Goal: Obtain resource: Obtain resource

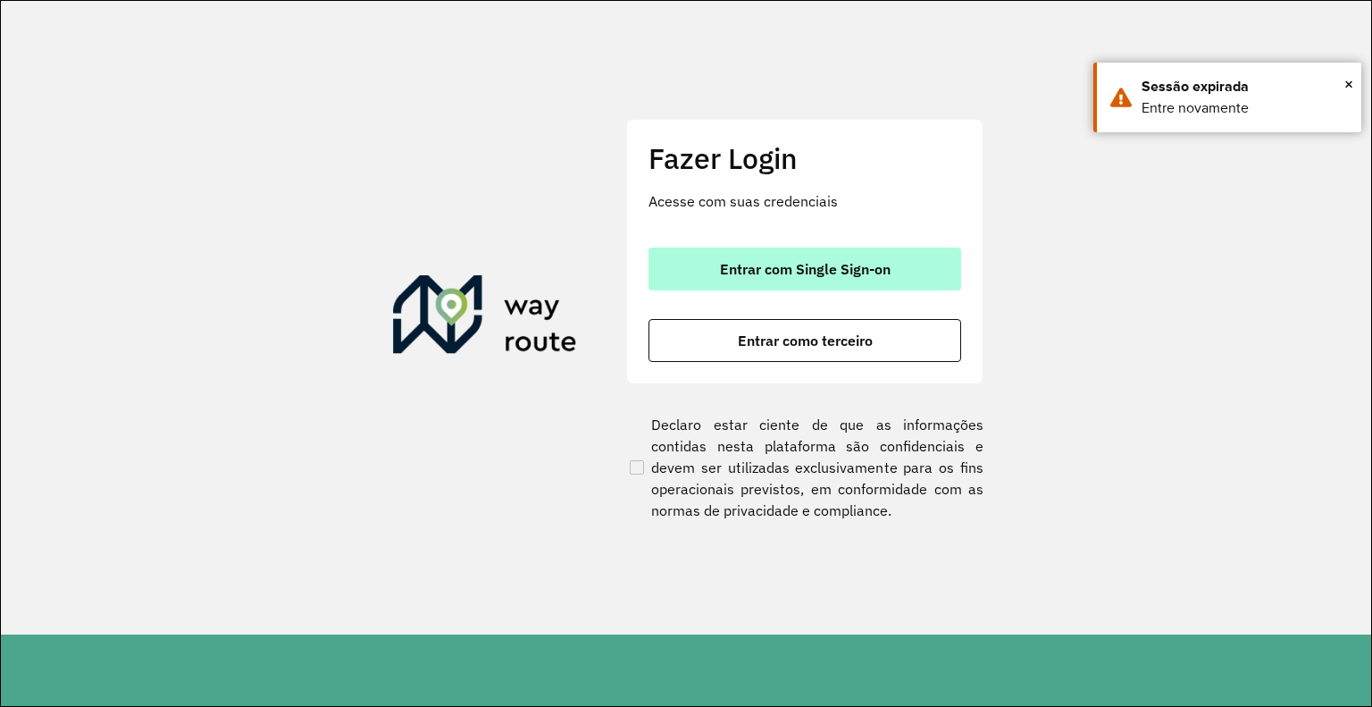
click at [860, 262] on span "Entrar com Single Sign-on" at bounding box center [805, 269] width 171 height 14
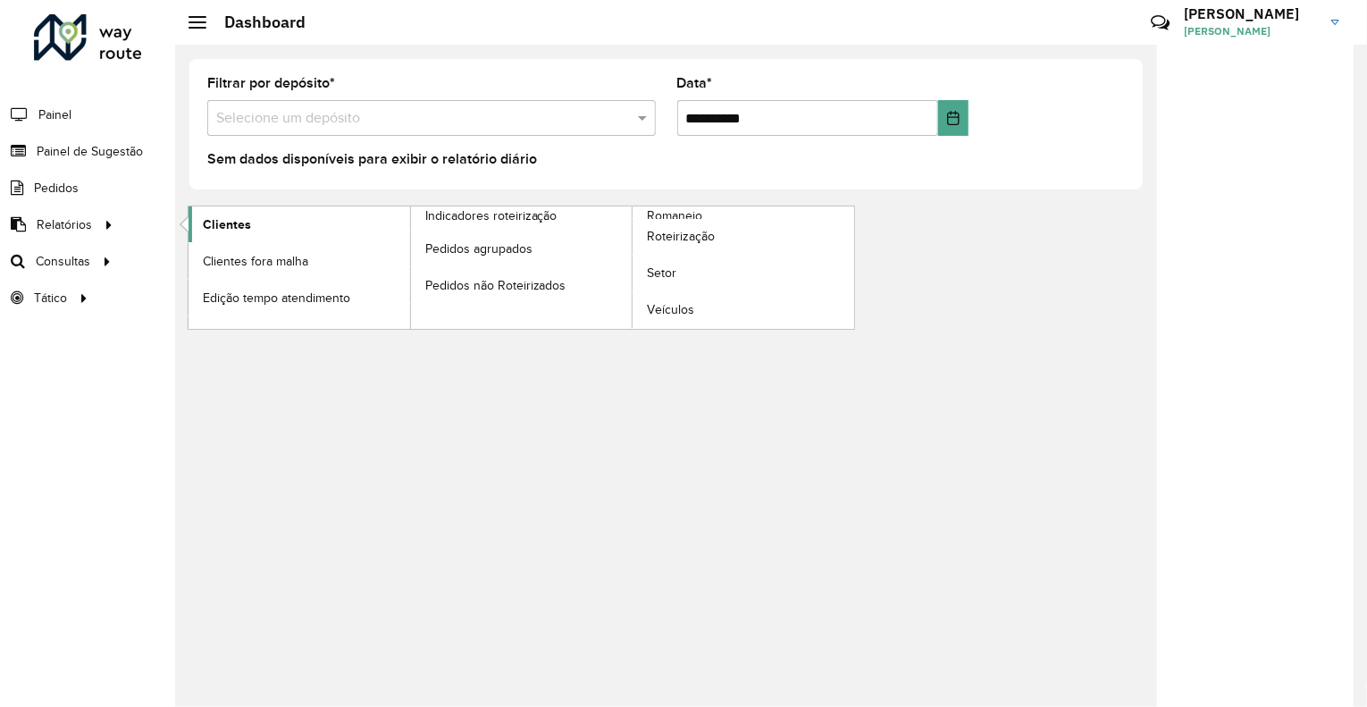
click at [238, 225] on span "Clientes" at bounding box center [227, 224] width 48 height 19
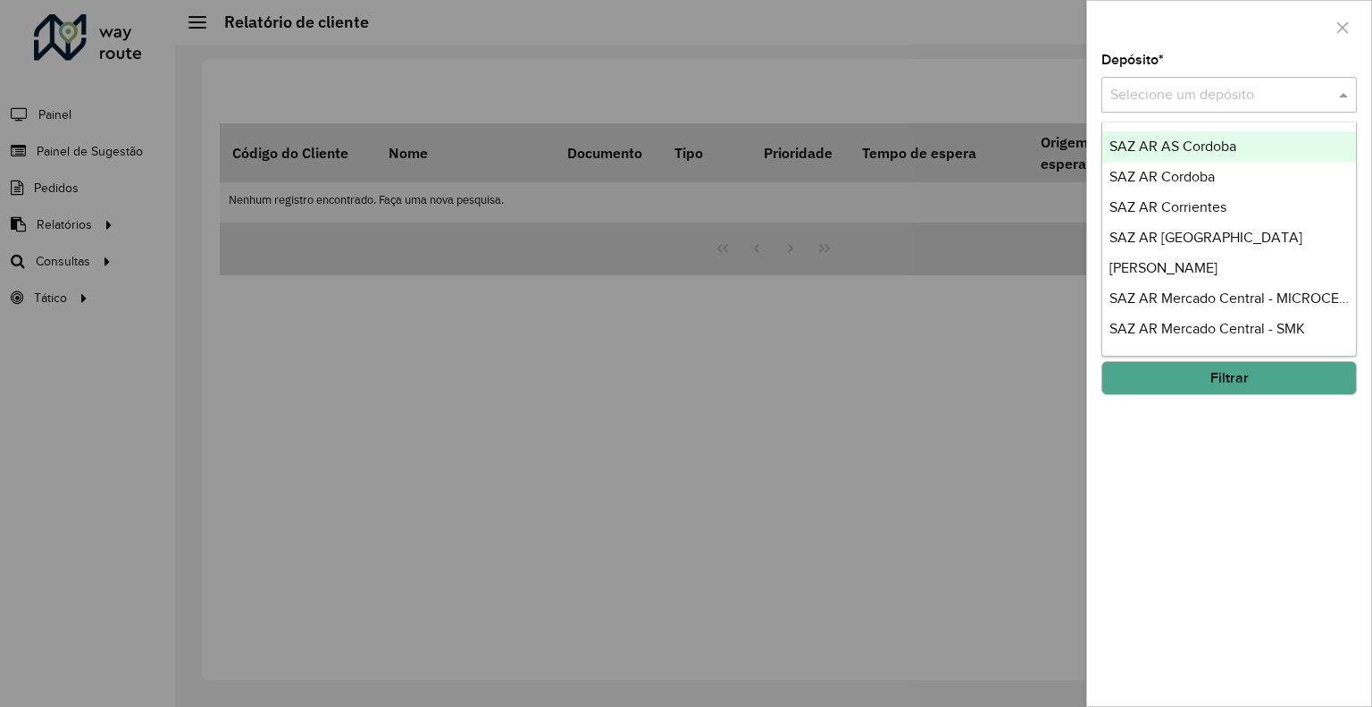
click at [1179, 99] on input "text" at bounding box center [1212, 95] width 202 height 21
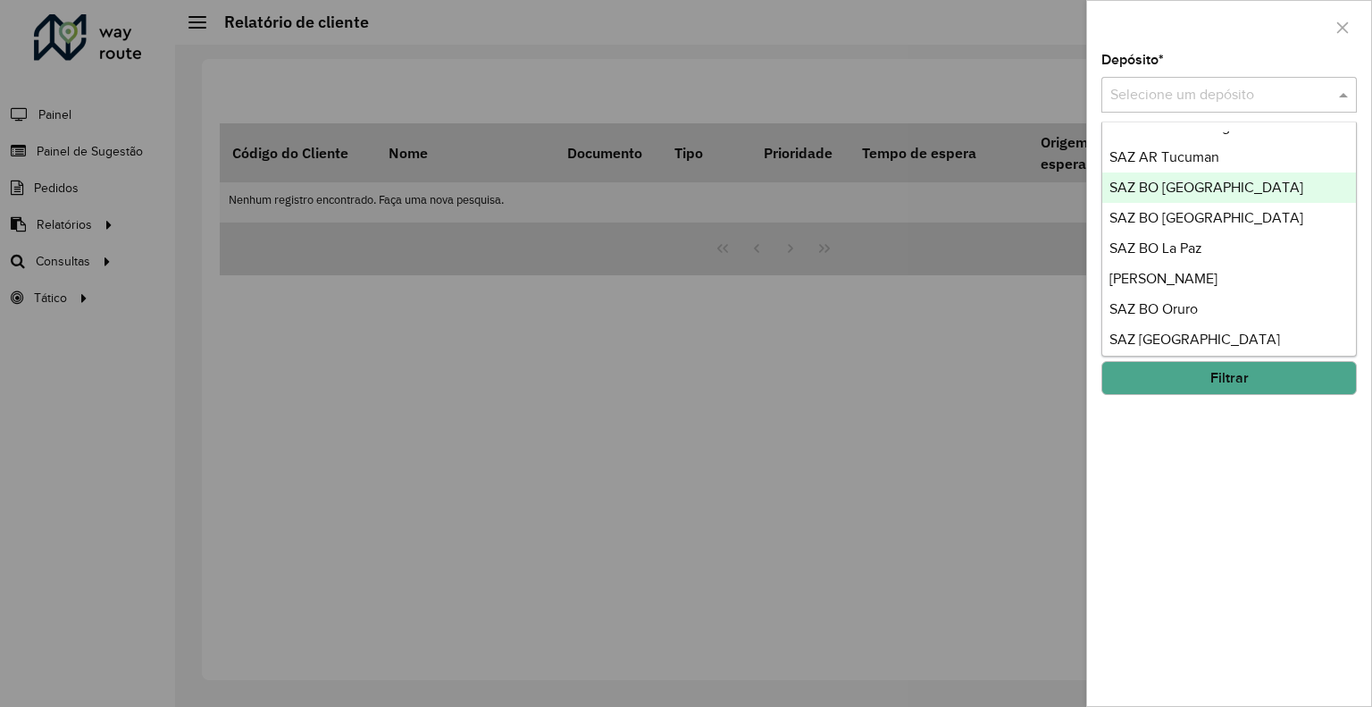
scroll to position [447, 0]
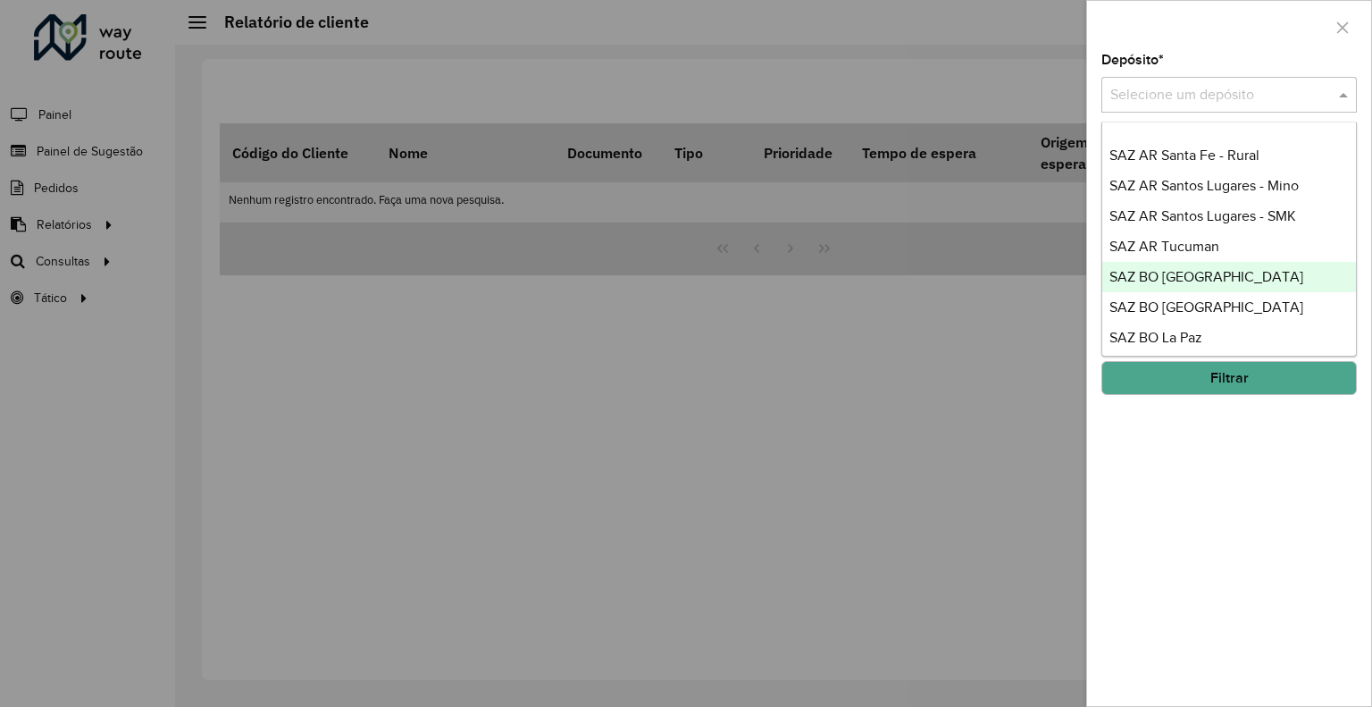
click at [1190, 283] on span "SAZ BO [GEOGRAPHIC_DATA]" at bounding box center [1207, 276] width 194 height 15
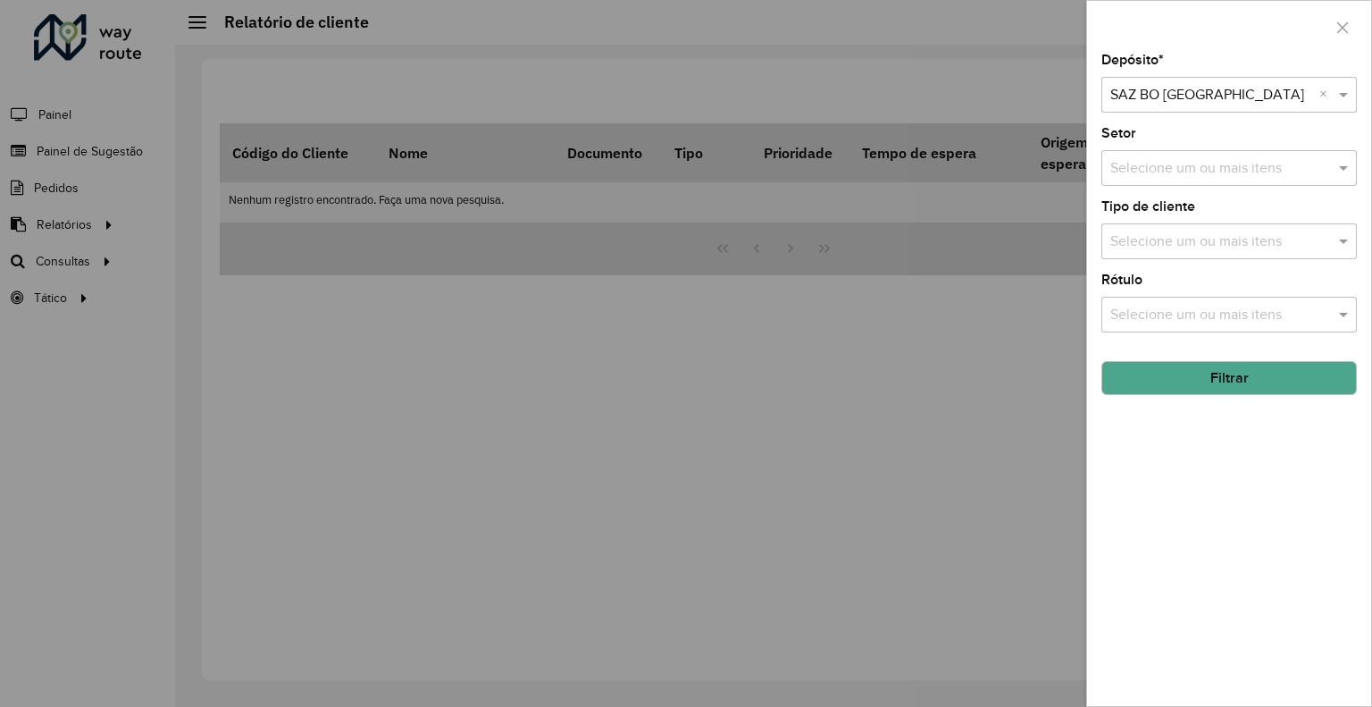
click at [1197, 386] on button "Filtrar" at bounding box center [1230, 378] width 256 height 34
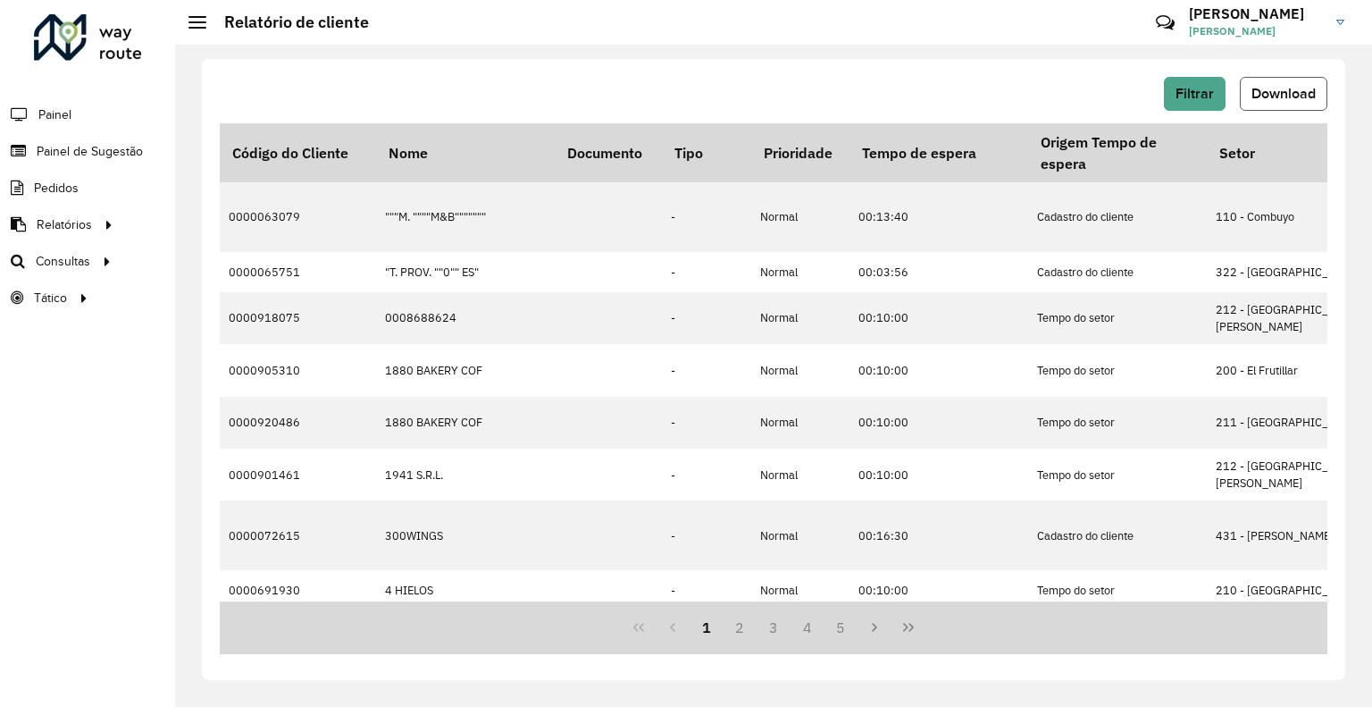
click at [1263, 96] on span "Download" at bounding box center [1284, 93] width 64 height 15
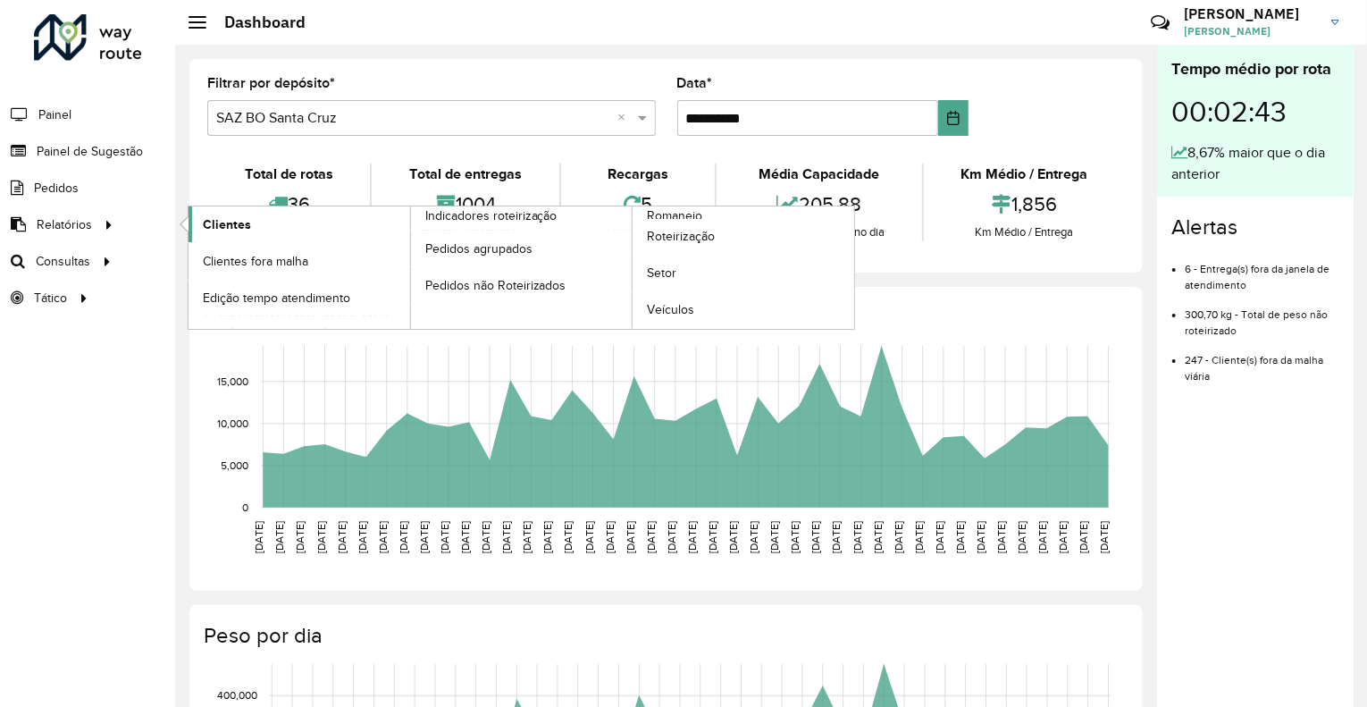
click at [234, 216] on span "Clientes" at bounding box center [227, 224] width 48 height 19
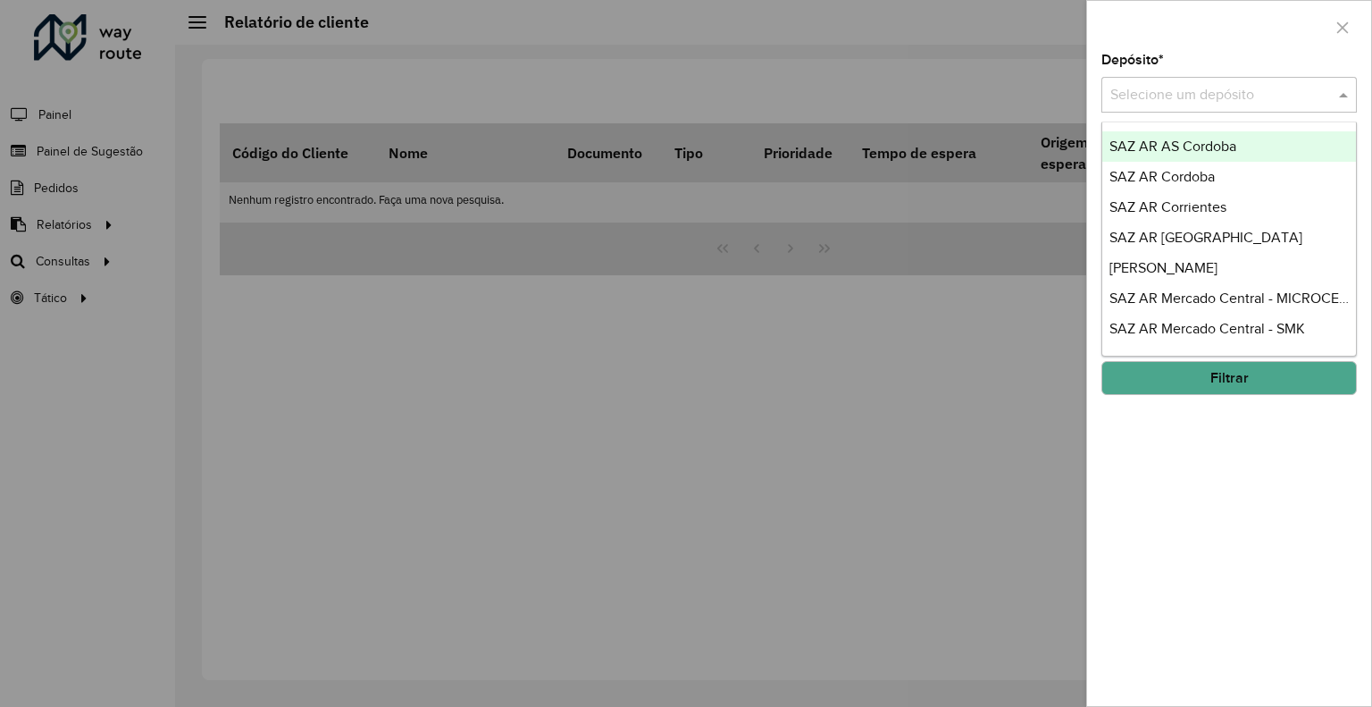
click at [1178, 88] on input "text" at bounding box center [1212, 95] width 202 height 21
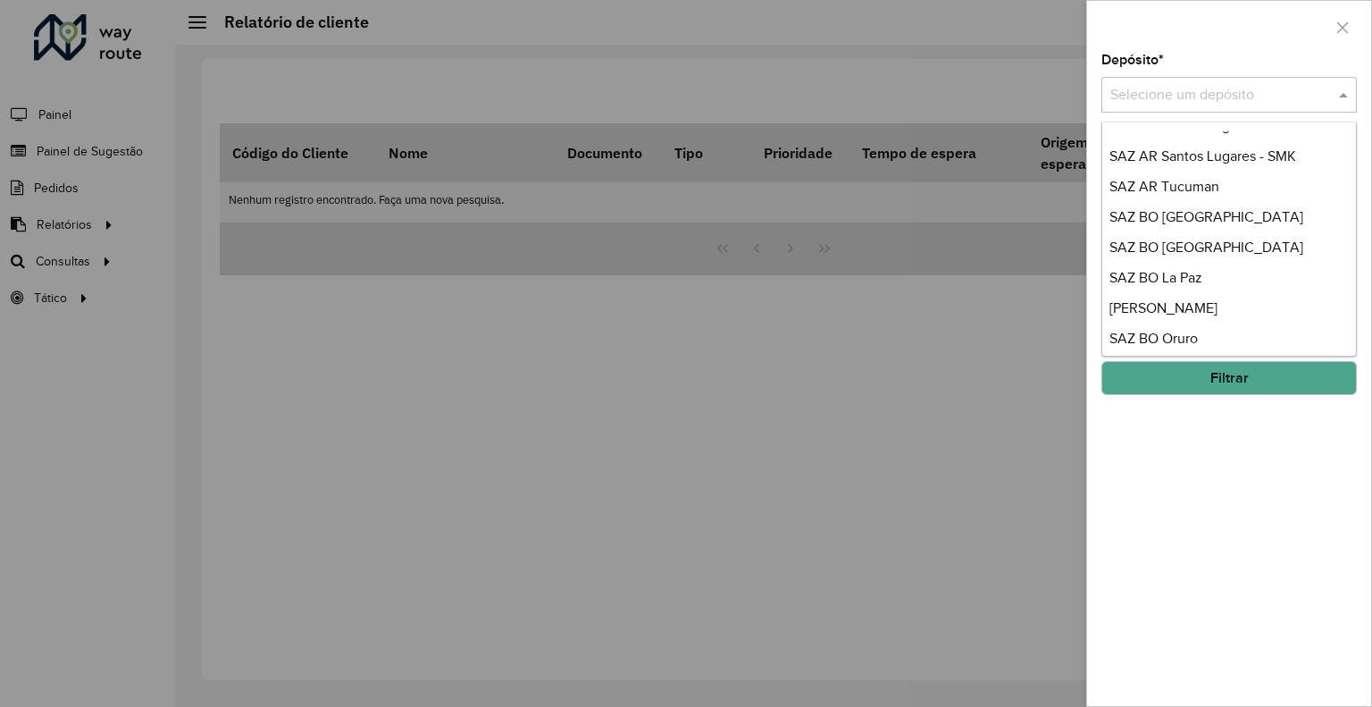
scroll to position [536, 0]
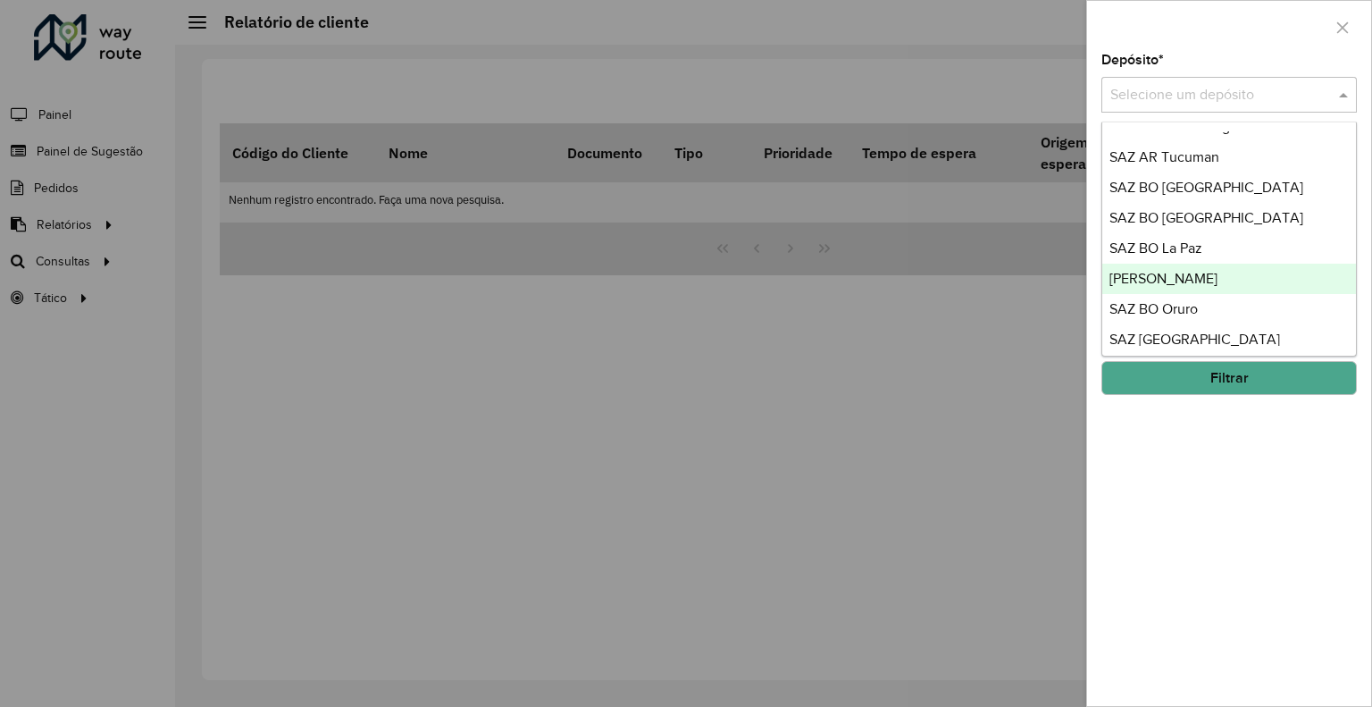
click at [1194, 278] on span "[PERSON_NAME]" at bounding box center [1164, 278] width 108 height 15
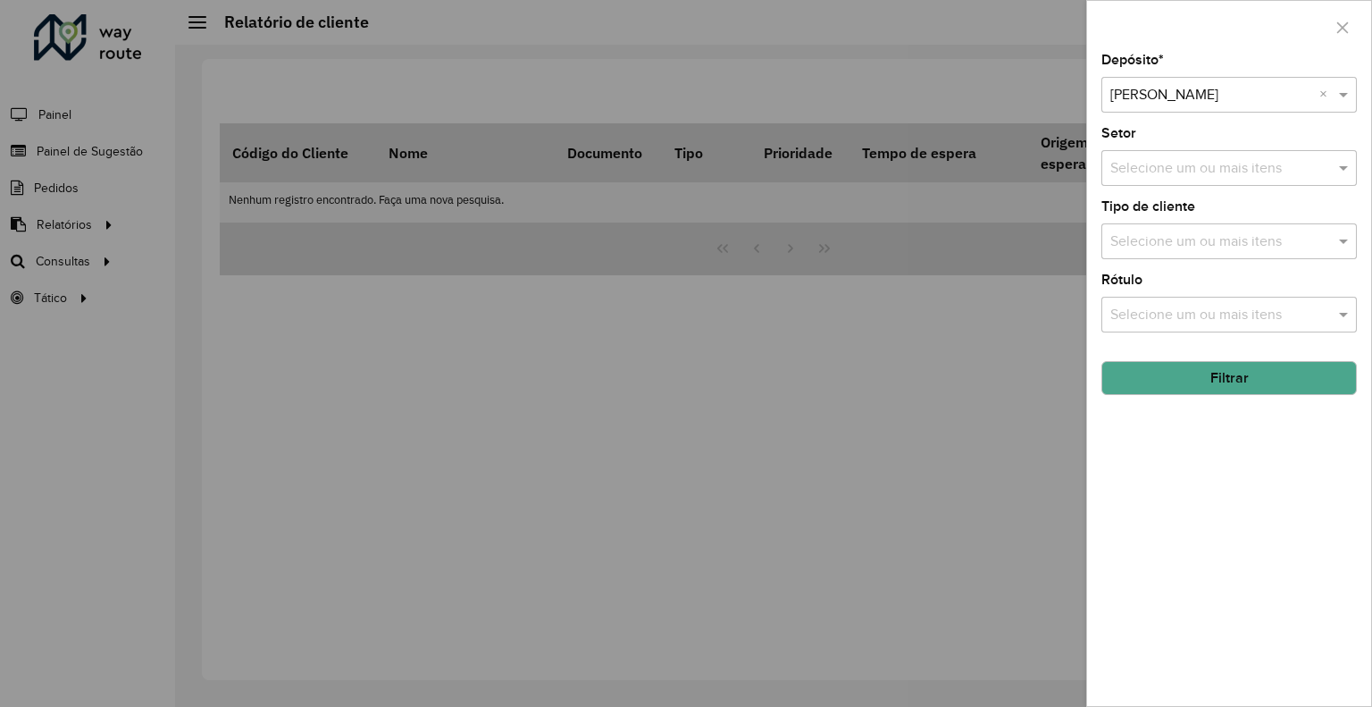
click at [1184, 377] on button "Filtrar" at bounding box center [1230, 378] width 256 height 34
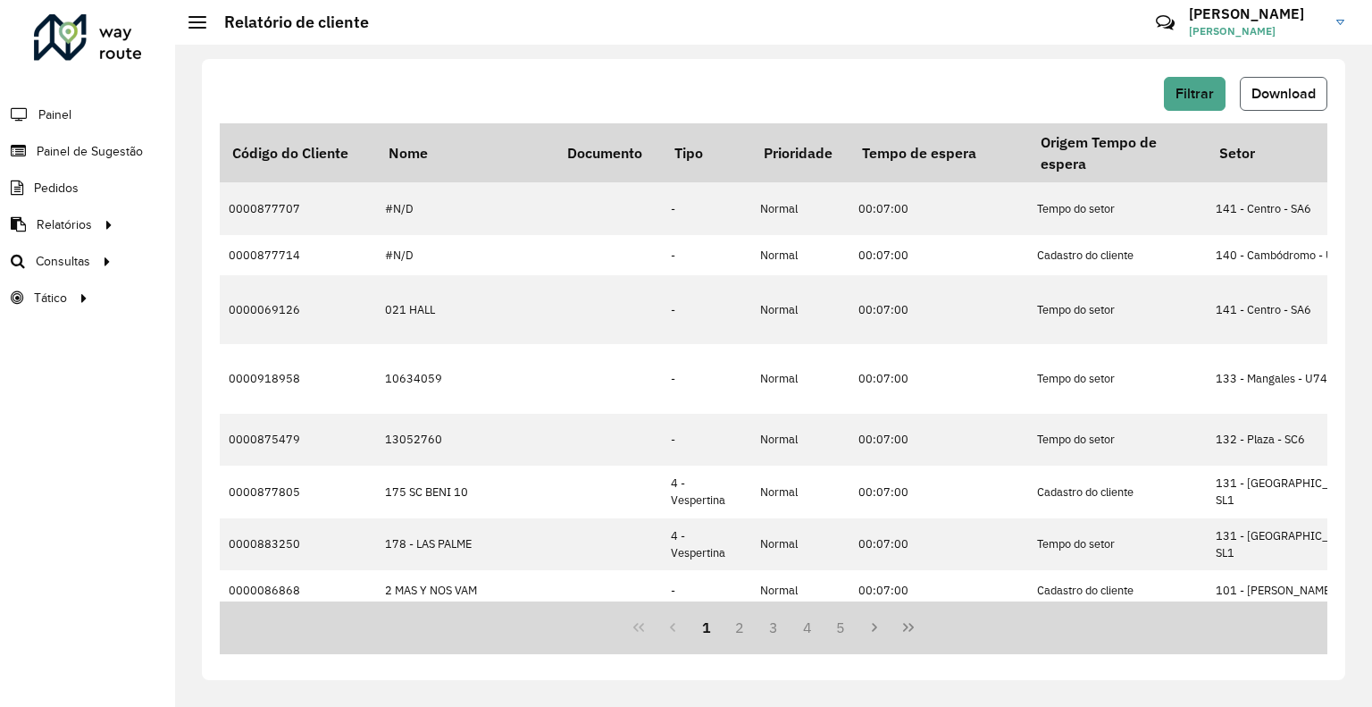
click at [1272, 95] on span "Download" at bounding box center [1284, 93] width 64 height 15
click at [1319, 46] on div "Filtrar Download Código do Cliente Nome Documento Tipo Prioridade Tempo de espe…" at bounding box center [773, 376] width 1197 height 662
click at [1198, 92] on span "Filtrar" at bounding box center [1195, 93] width 38 height 15
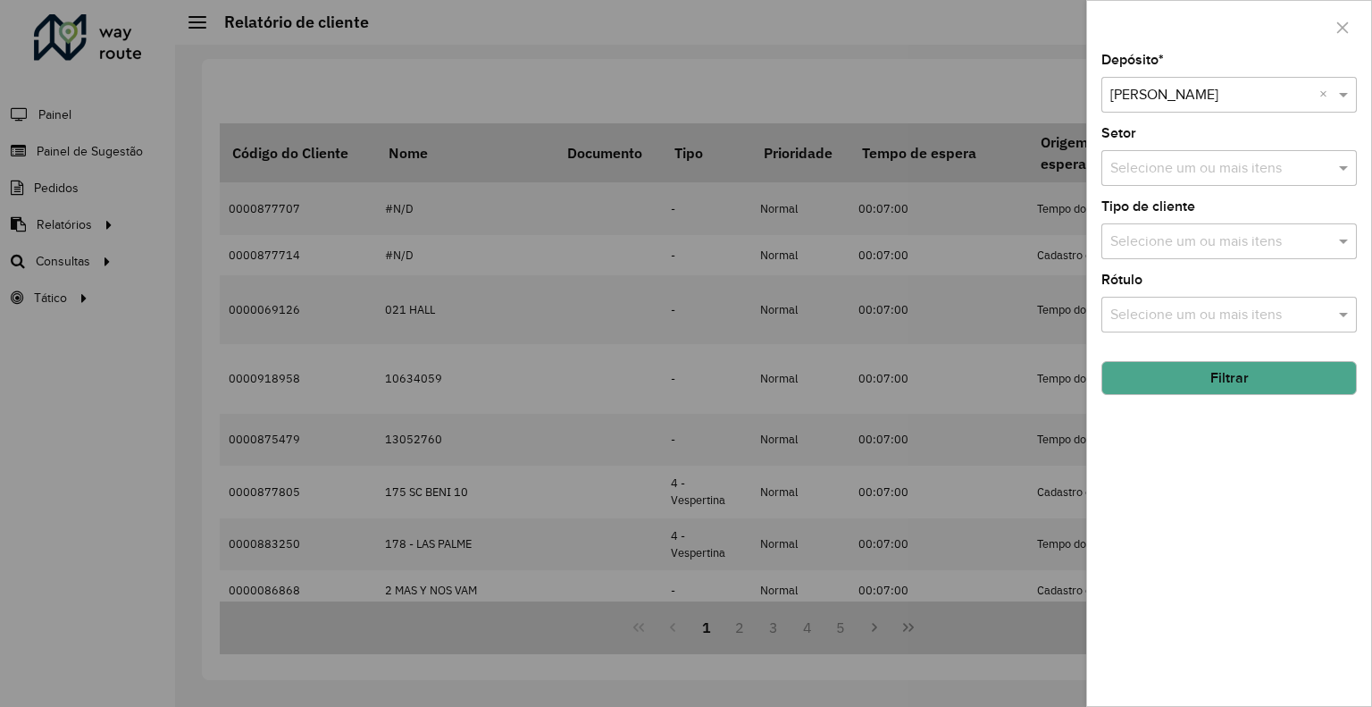
click at [1194, 88] on input "text" at bounding box center [1212, 95] width 202 height 21
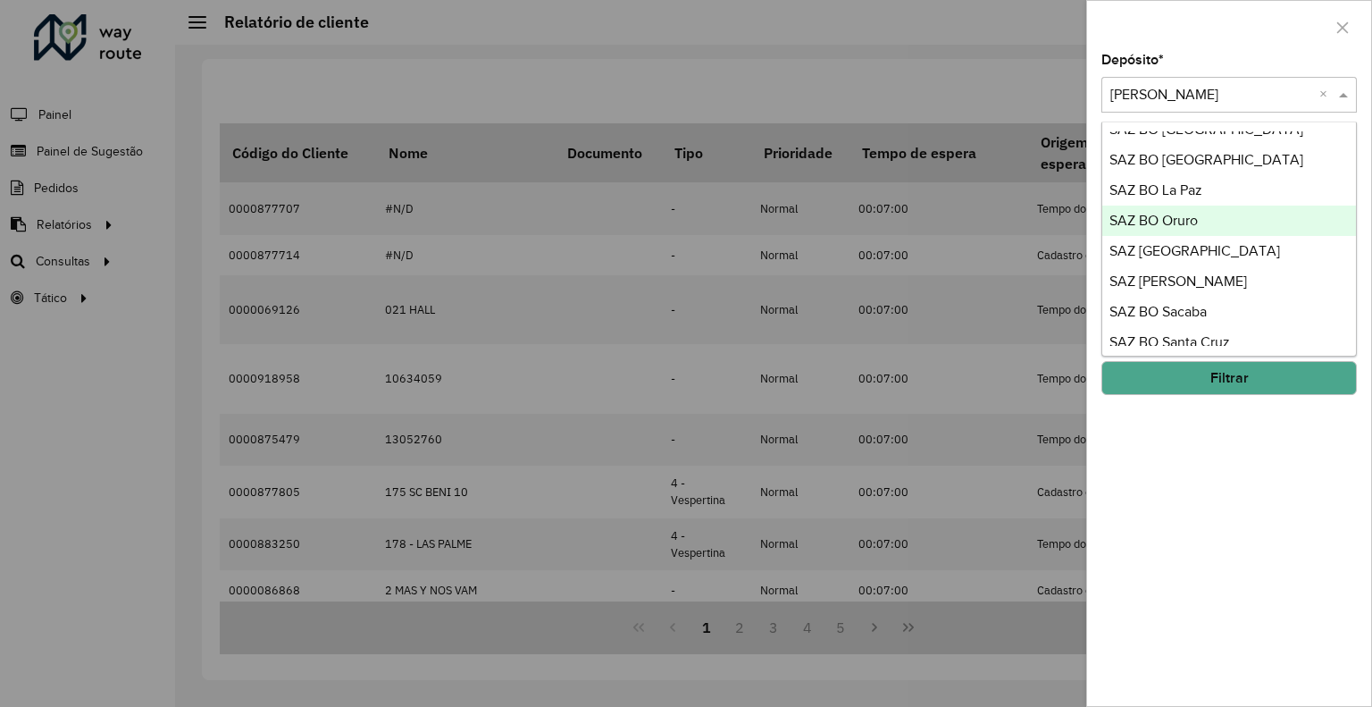
scroll to position [625, 0]
click at [1221, 221] on div "SAZ [GEOGRAPHIC_DATA]" at bounding box center [1230, 220] width 254 height 30
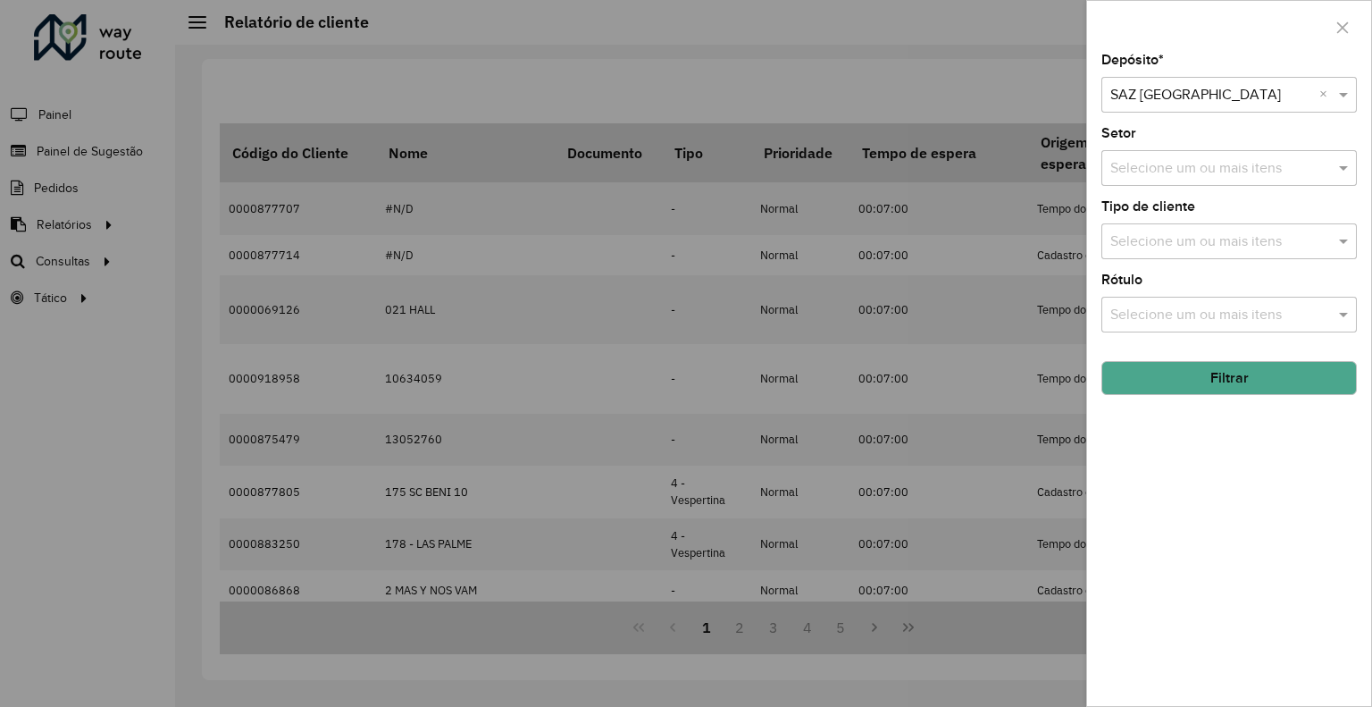
click at [1204, 378] on button "Filtrar" at bounding box center [1230, 378] width 256 height 34
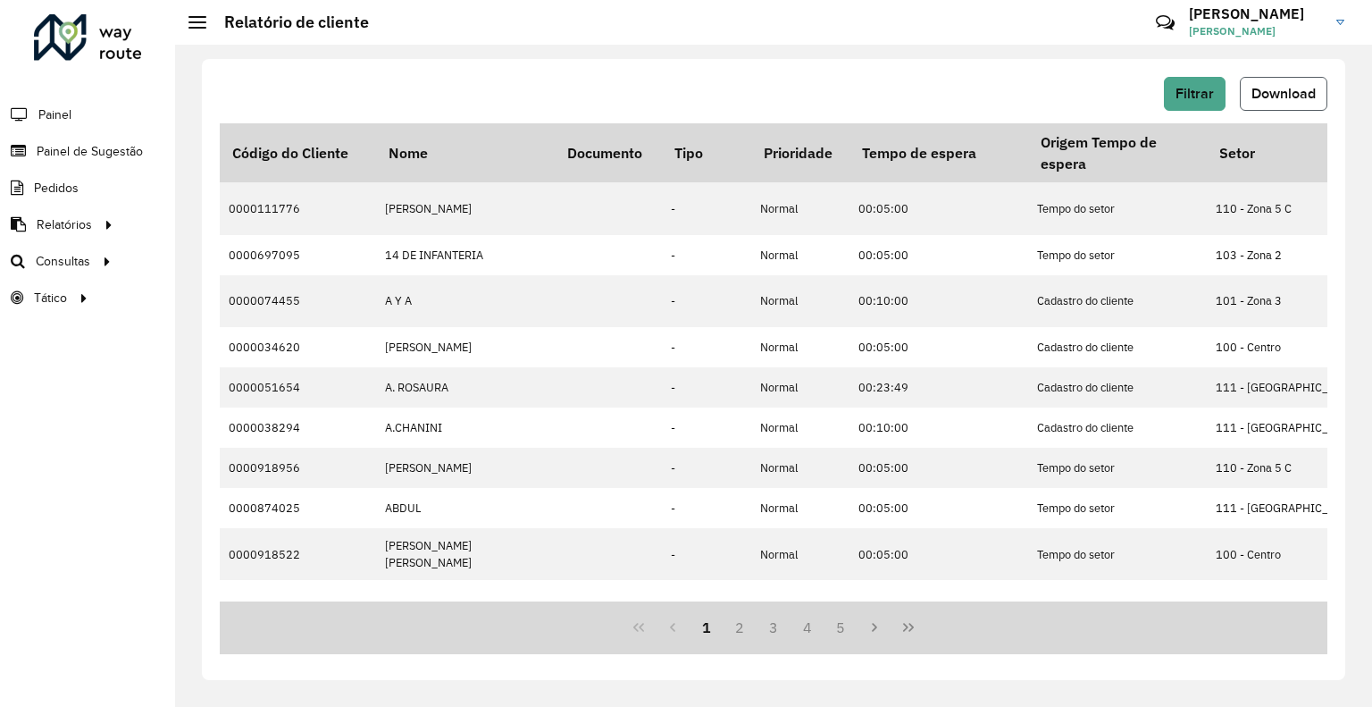
click at [1270, 86] on span "Download" at bounding box center [1284, 93] width 64 height 15
click at [1194, 93] on span "Filtrar" at bounding box center [1195, 93] width 38 height 15
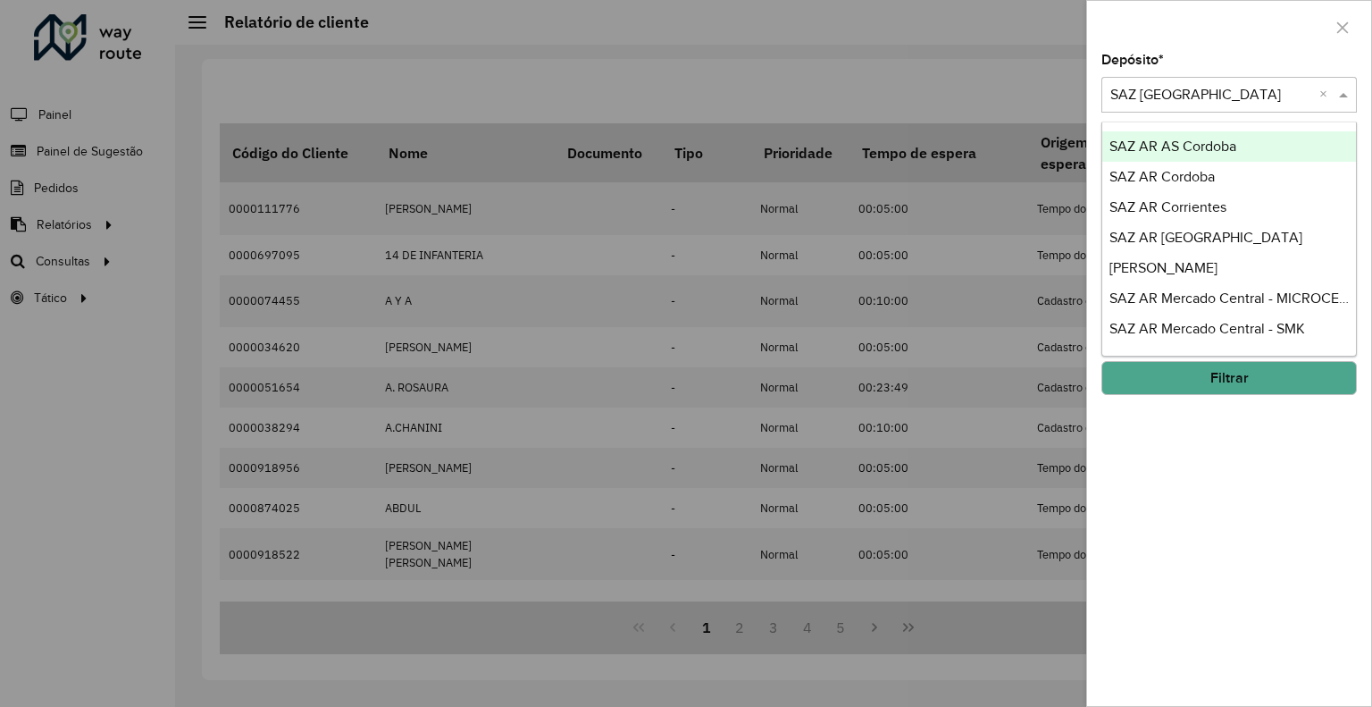
click at [1276, 95] on input "text" at bounding box center [1212, 95] width 202 height 21
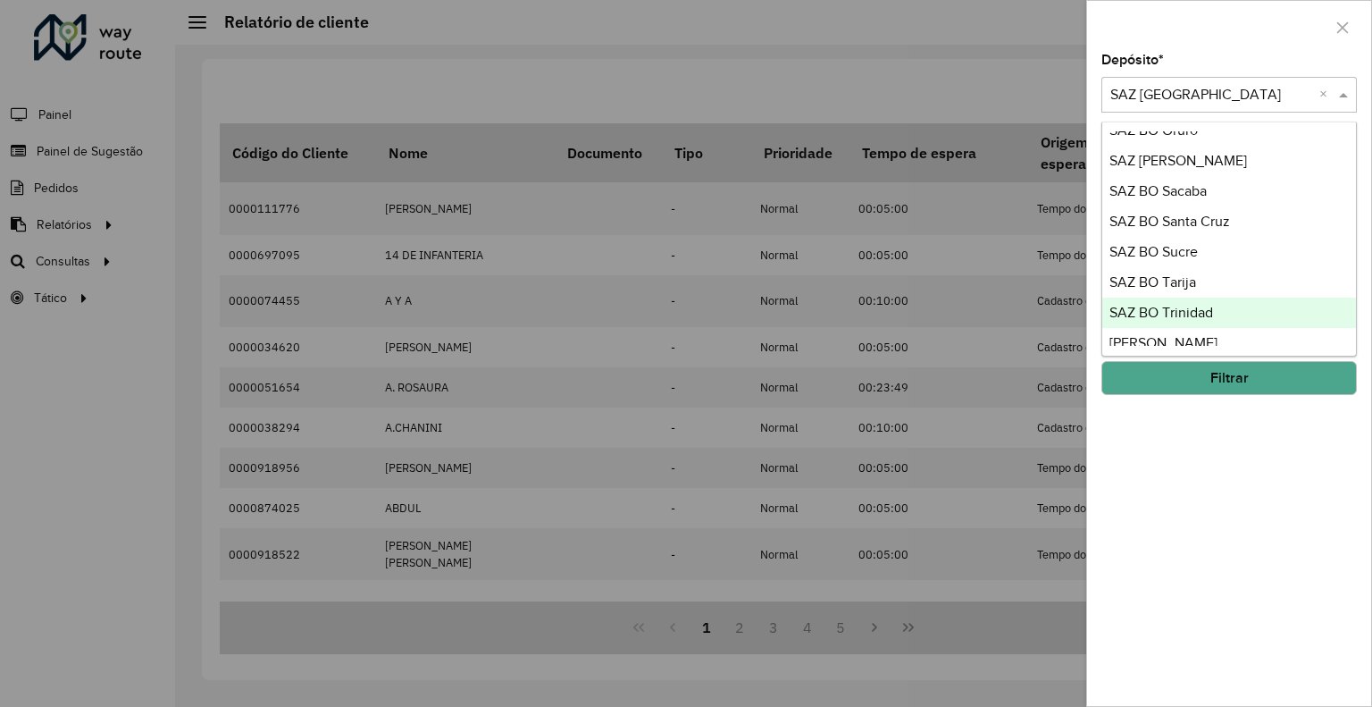
scroll to position [804, 0]
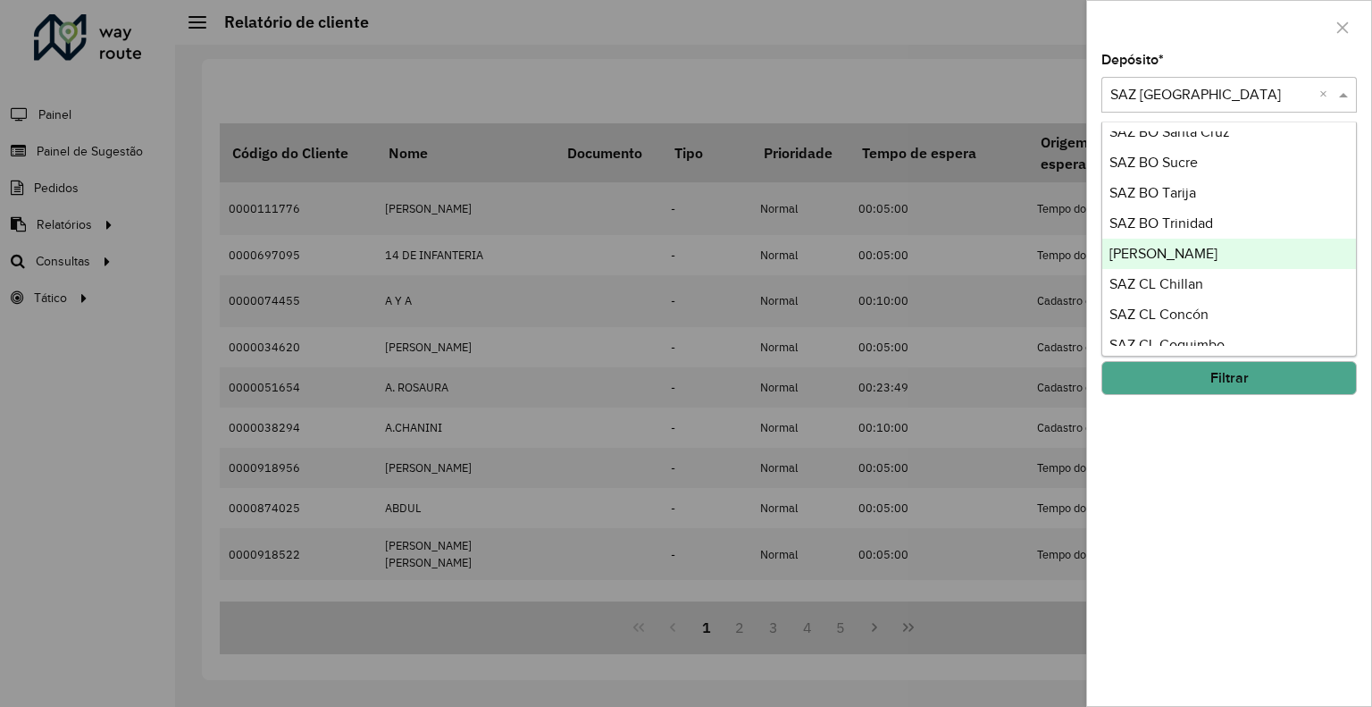
click at [1204, 258] on span "[PERSON_NAME]" at bounding box center [1164, 253] width 108 height 15
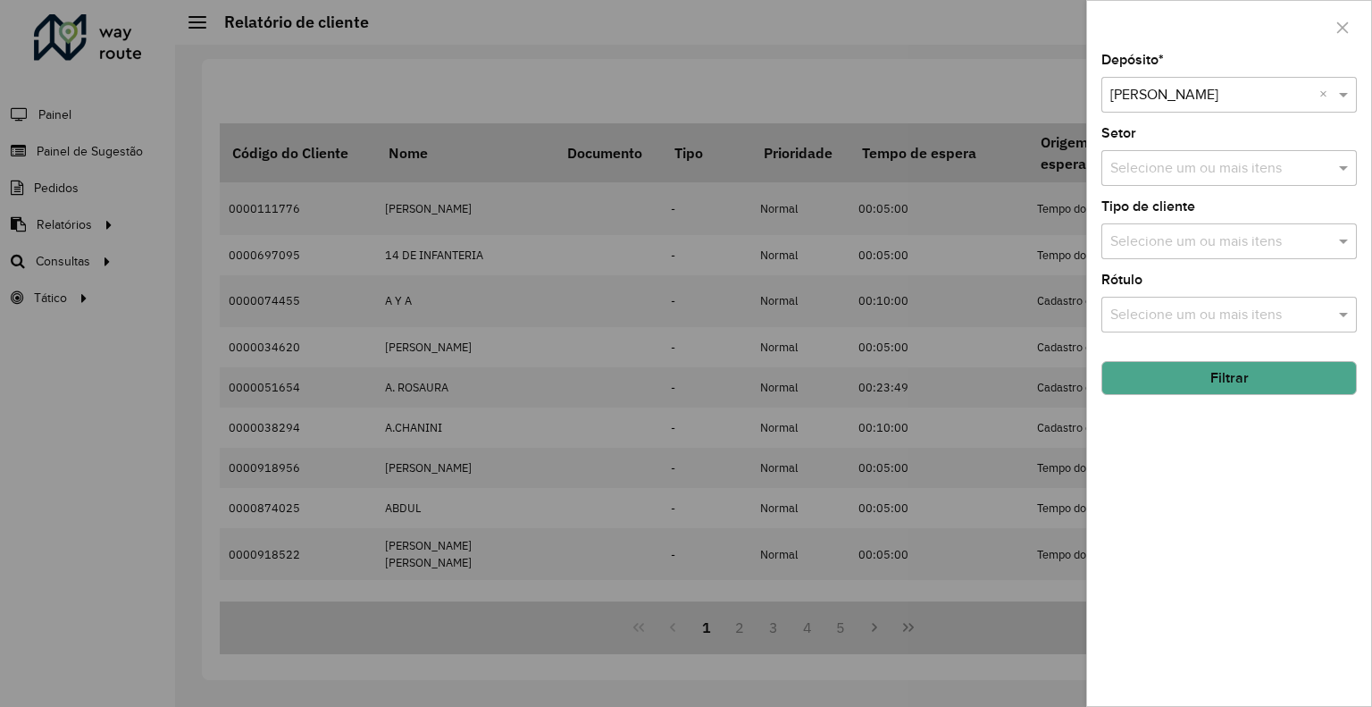
click at [1197, 362] on button "Filtrar" at bounding box center [1230, 378] width 256 height 34
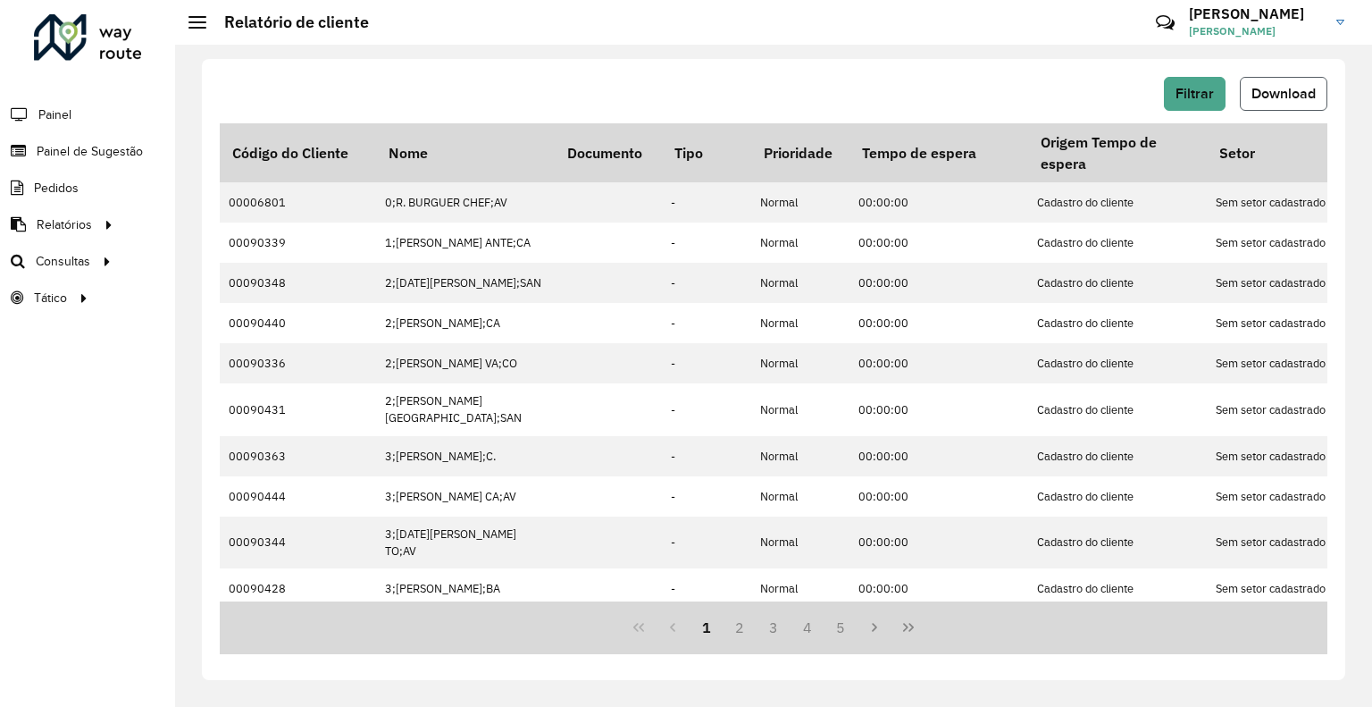
click at [1258, 91] on span "Download" at bounding box center [1284, 93] width 64 height 15
drag, startPoint x: 985, startPoint y: 80, endPoint x: 1011, endPoint y: 78, distance: 26.0
click at [985, 79] on div "Filtrar Download" at bounding box center [774, 94] width 1108 height 34
click at [1187, 92] on span "Filtrar" at bounding box center [1195, 93] width 38 height 15
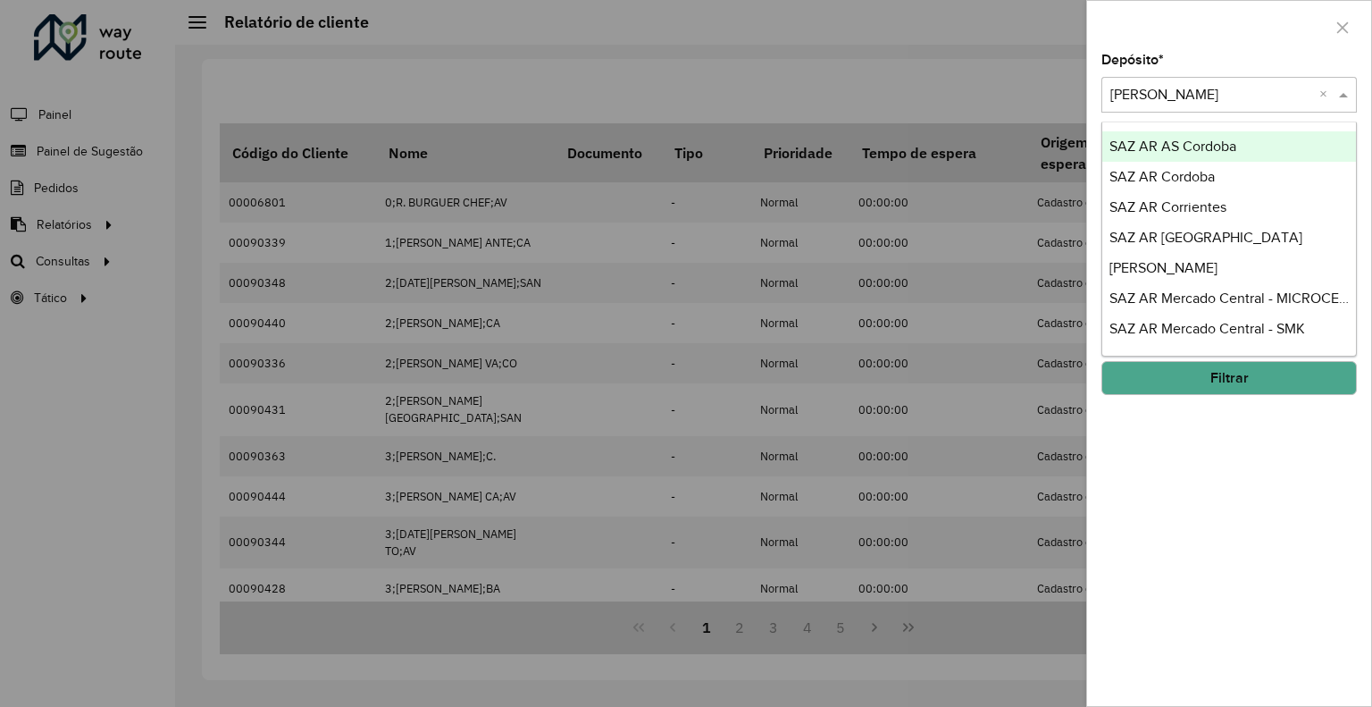
click at [1195, 93] on input "text" at bounding box center [1212, 95] width 202 height 21
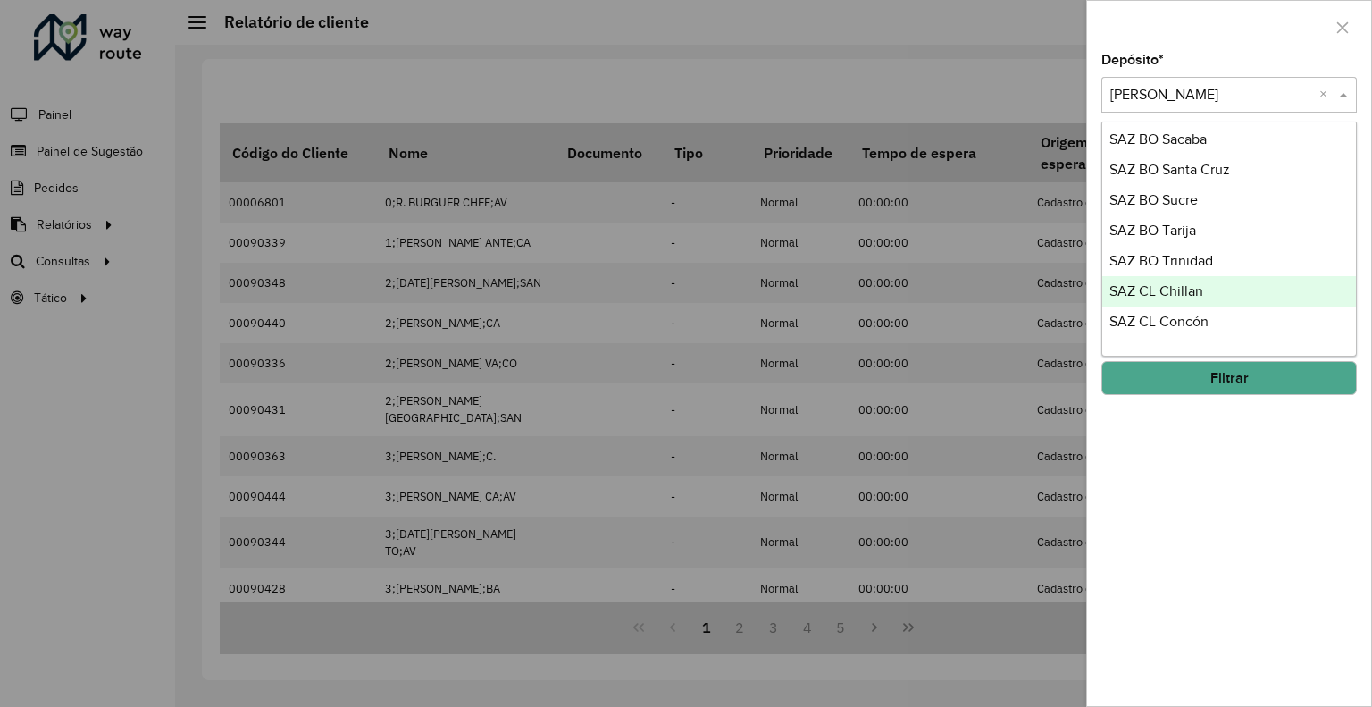
scroll to position [768, 0]
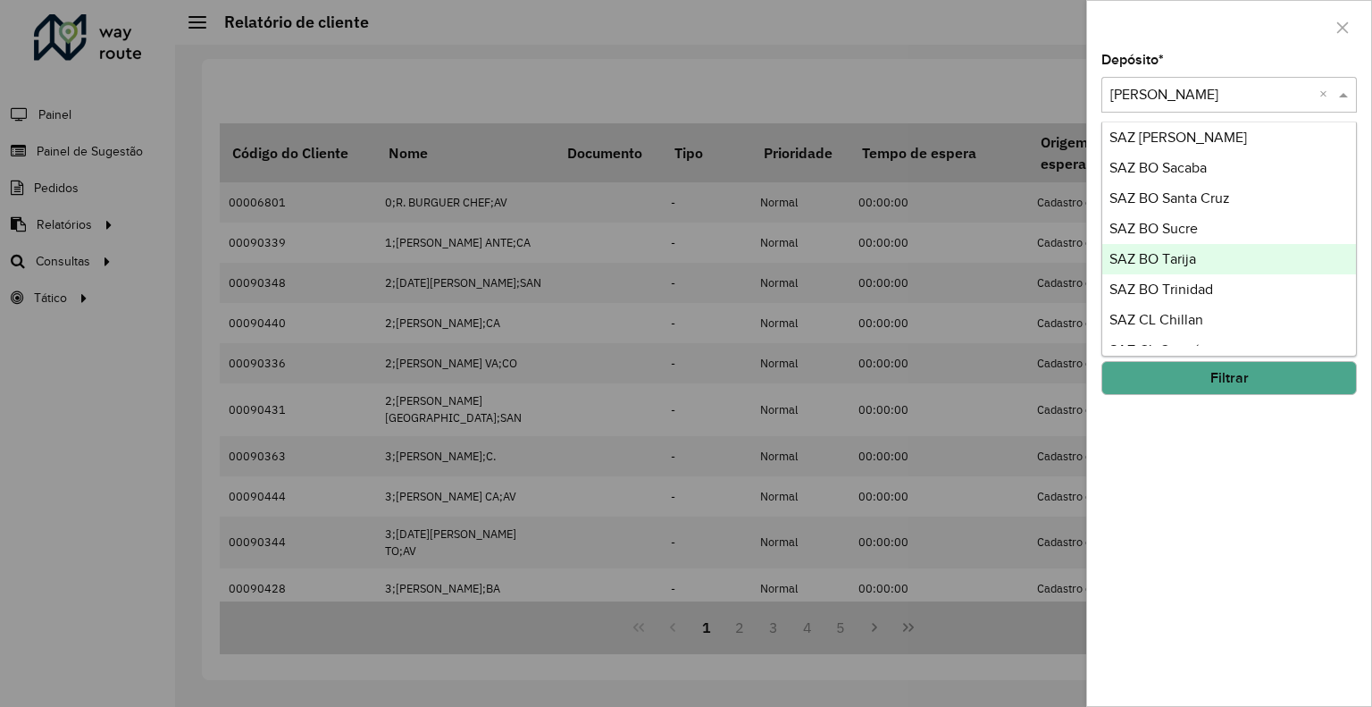
click at [1182, 248] on div "SAZ BO Tarija" at bounding box center [1230, 259] width 254 height 30
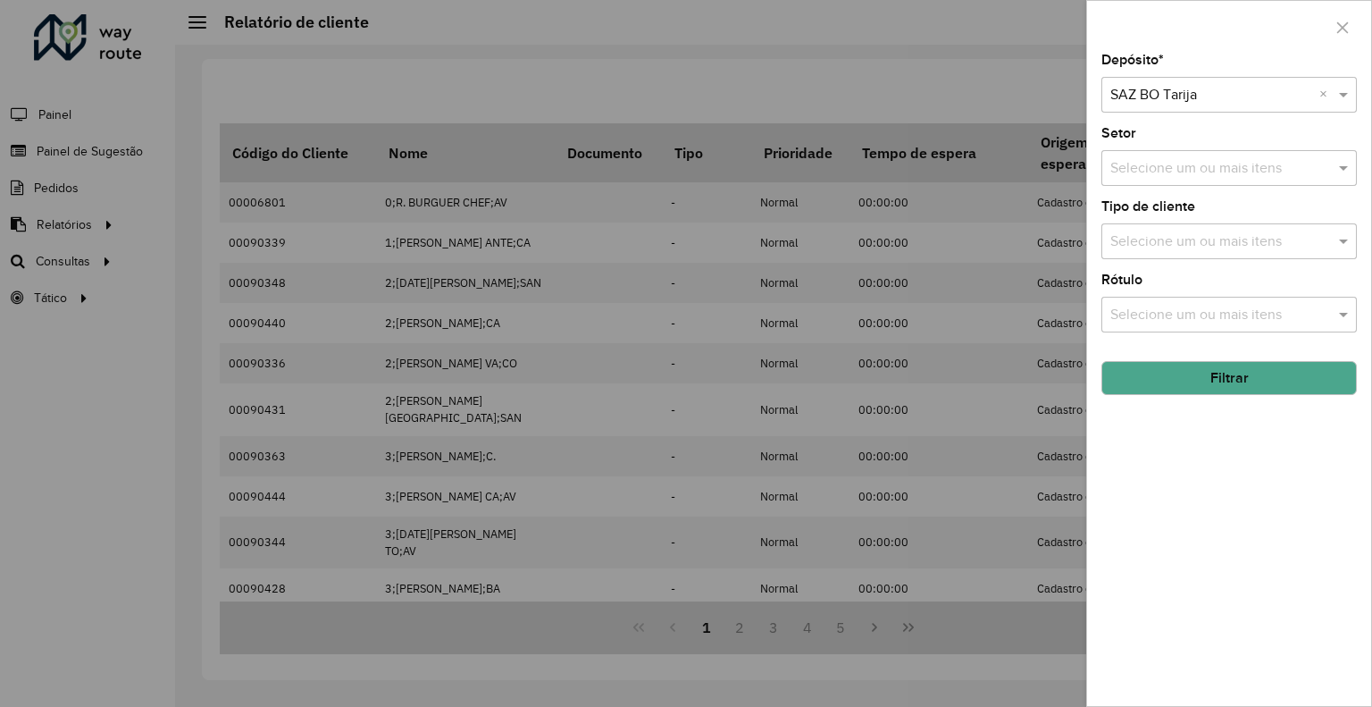
click at [1184, 382] on button "Filtrar" at bounding box center [1230, 378] width 256 height 34
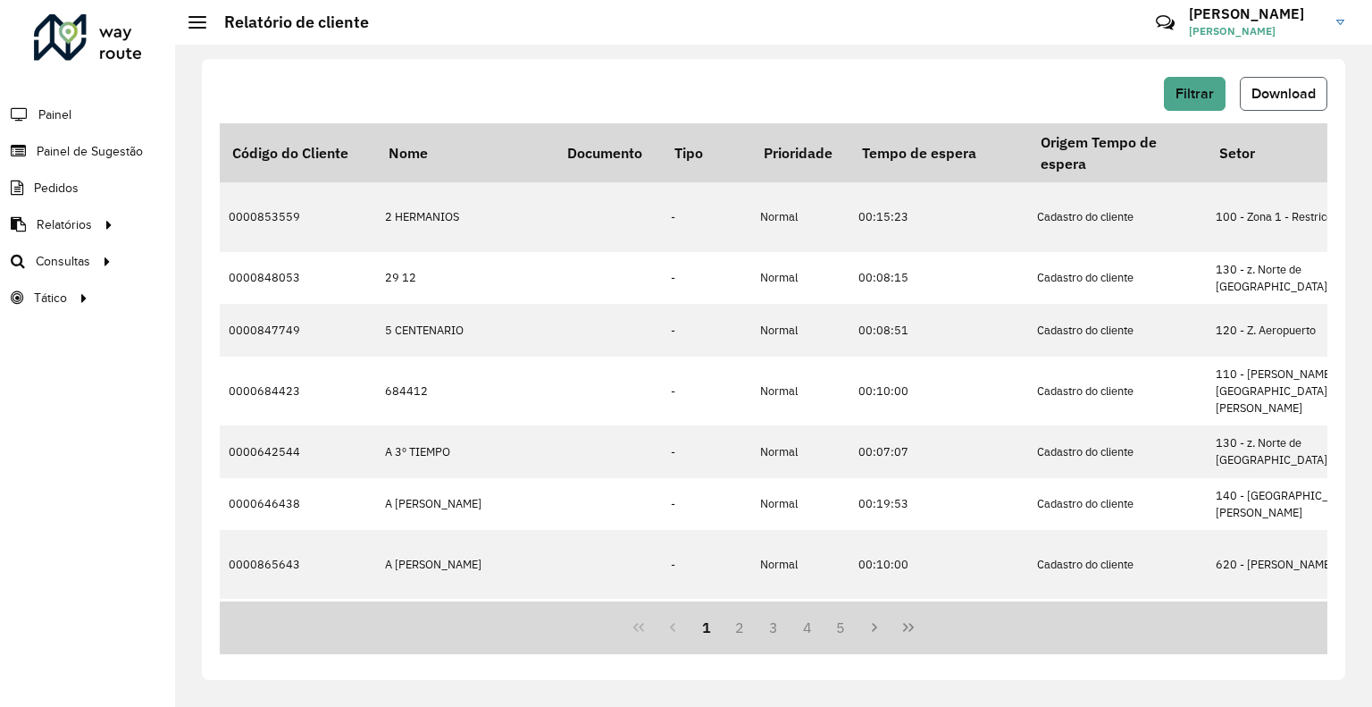
click at [1245, 94] on button "Download" at bounding box center [1284, 94] width 88 height 34
click at [1213, 88] on span "Filtrar" at bounding box center [1195, 93] width 38 height 15
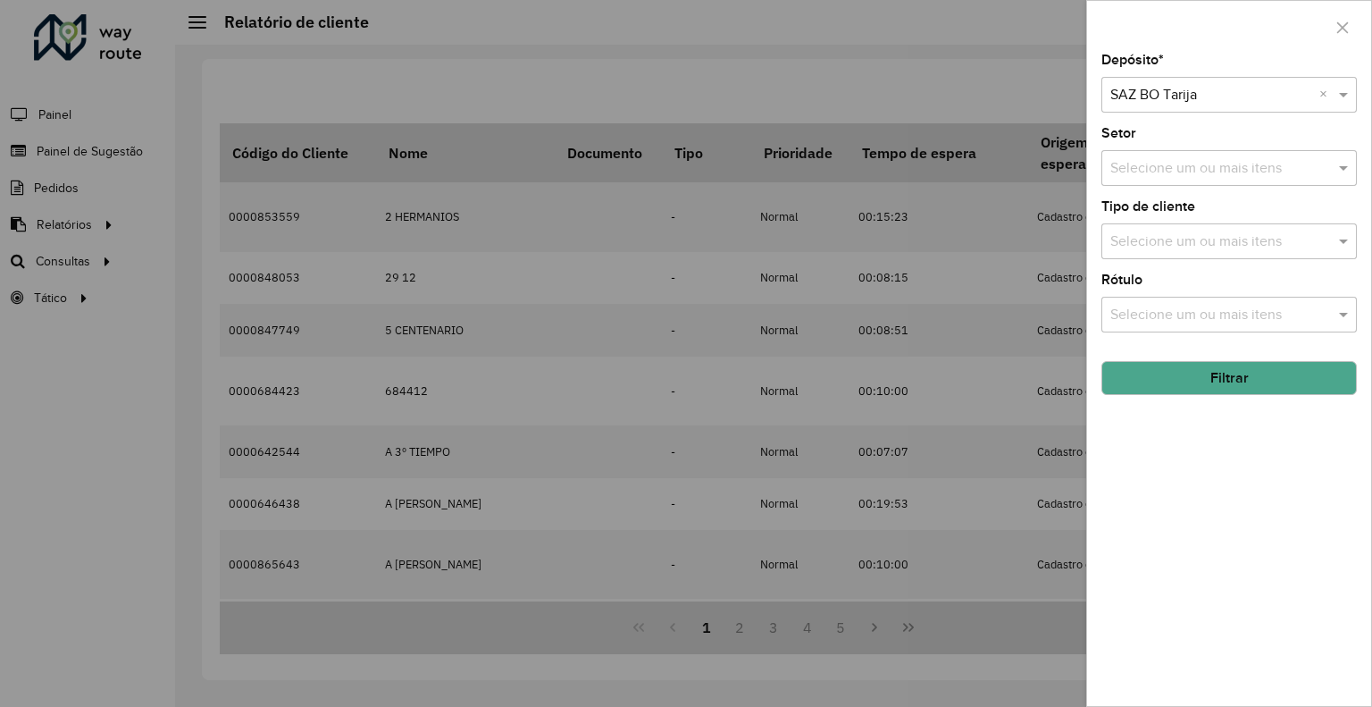
click at [1181, 92] on input "text" at bounding box center [1212, 95] width 202 height 21
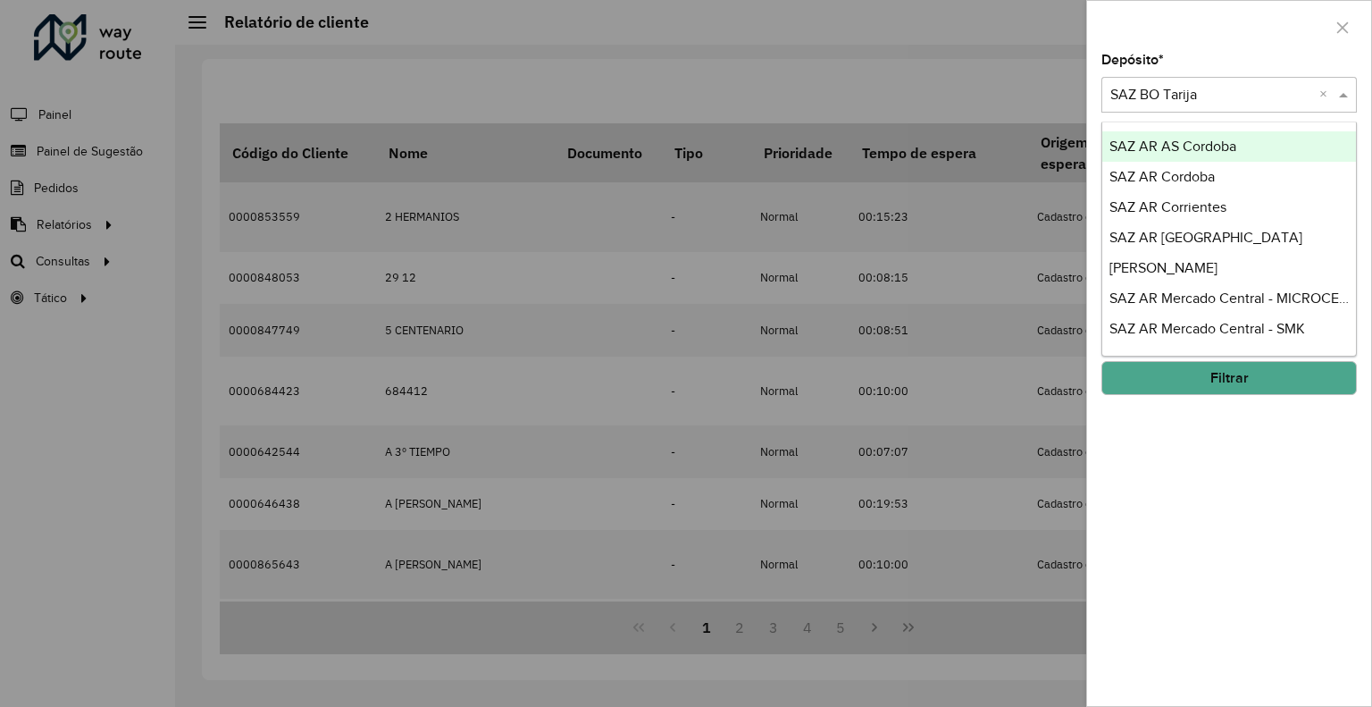
click at [1181, 91] on input "text" at bounding box center [1212, 95] width 202 height 21
click at [1003, 91] on div at bounding box center [686, 353] width 1372 height 707
